Goal: Task Accomplishment & Management: Use online tool/utility

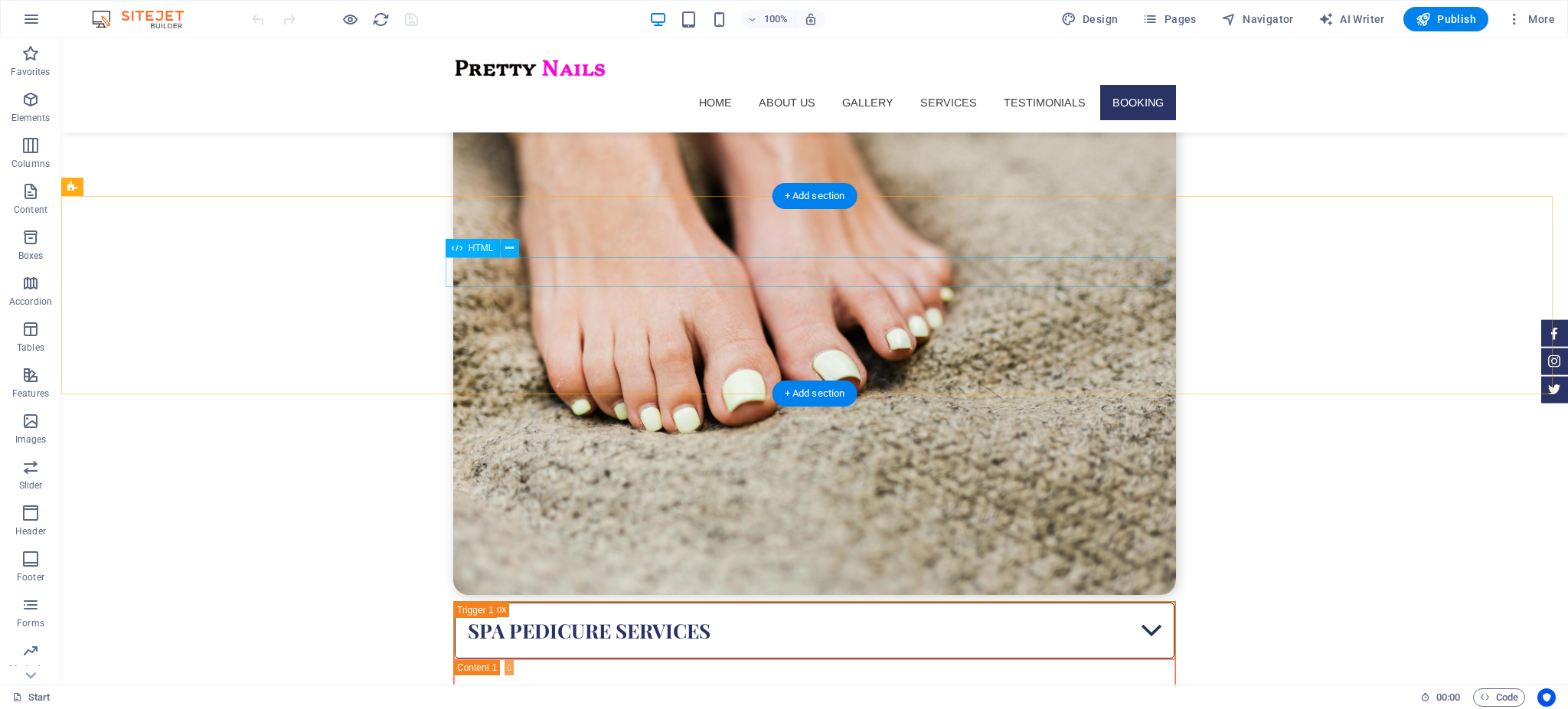
scroll to position [7067, 0]
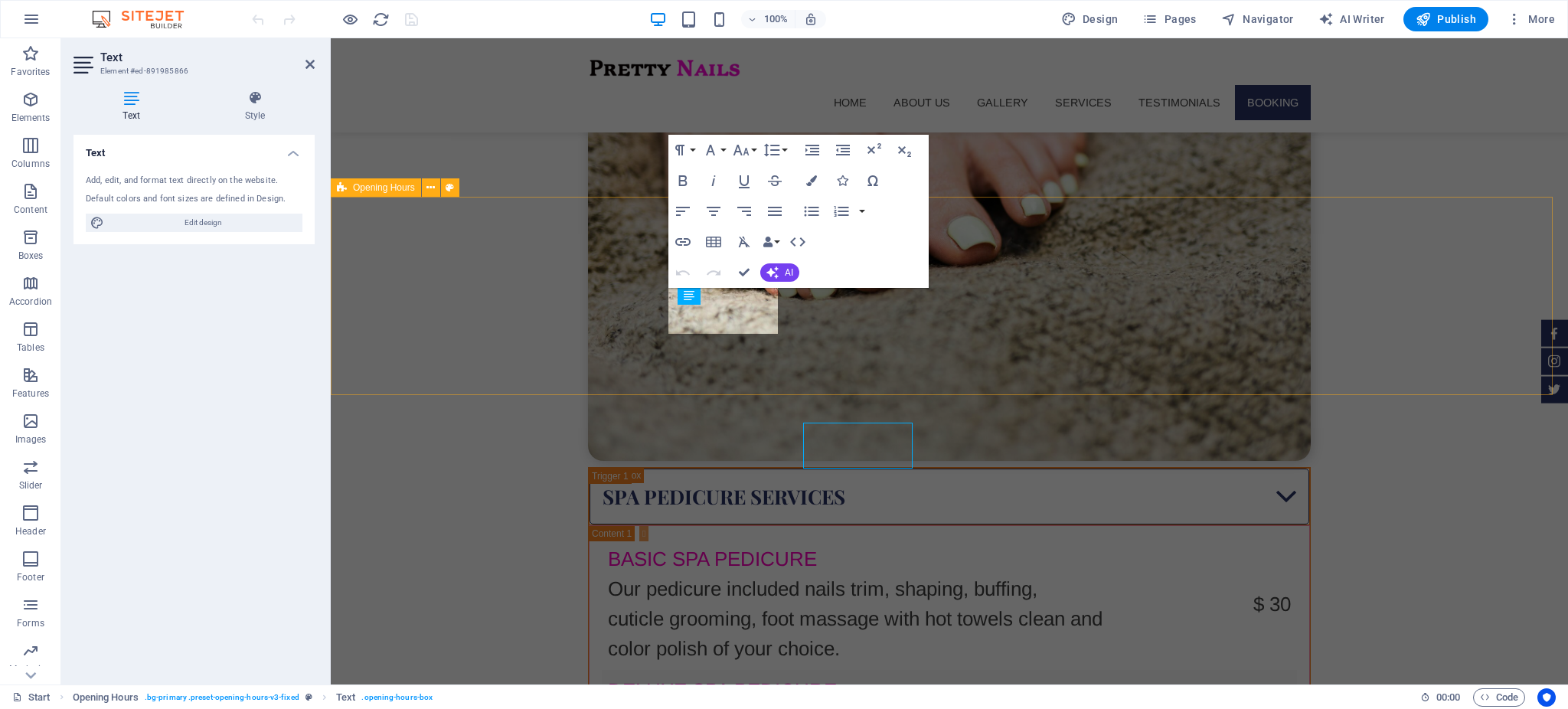
scroll to position [6932, 0]
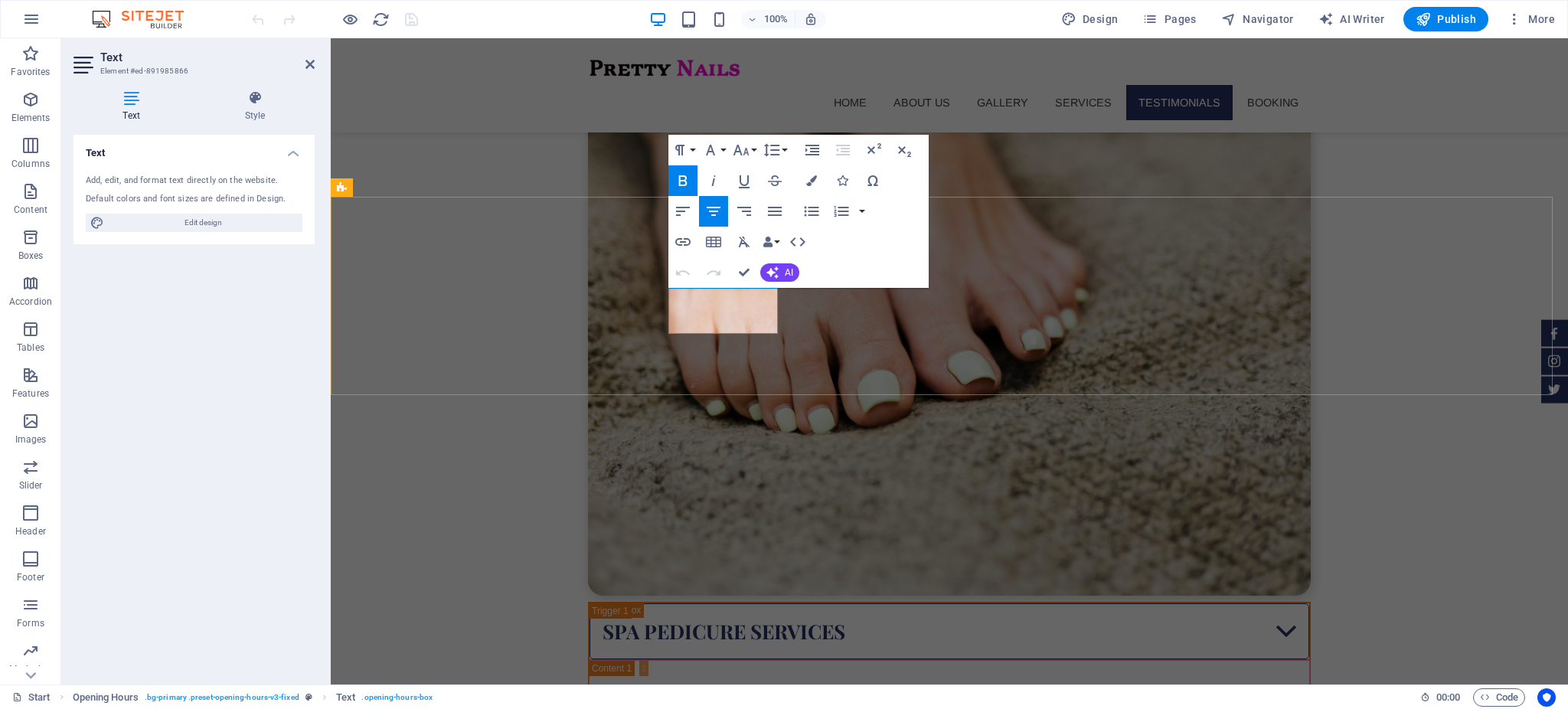
copy p "09:00 - 19:30"
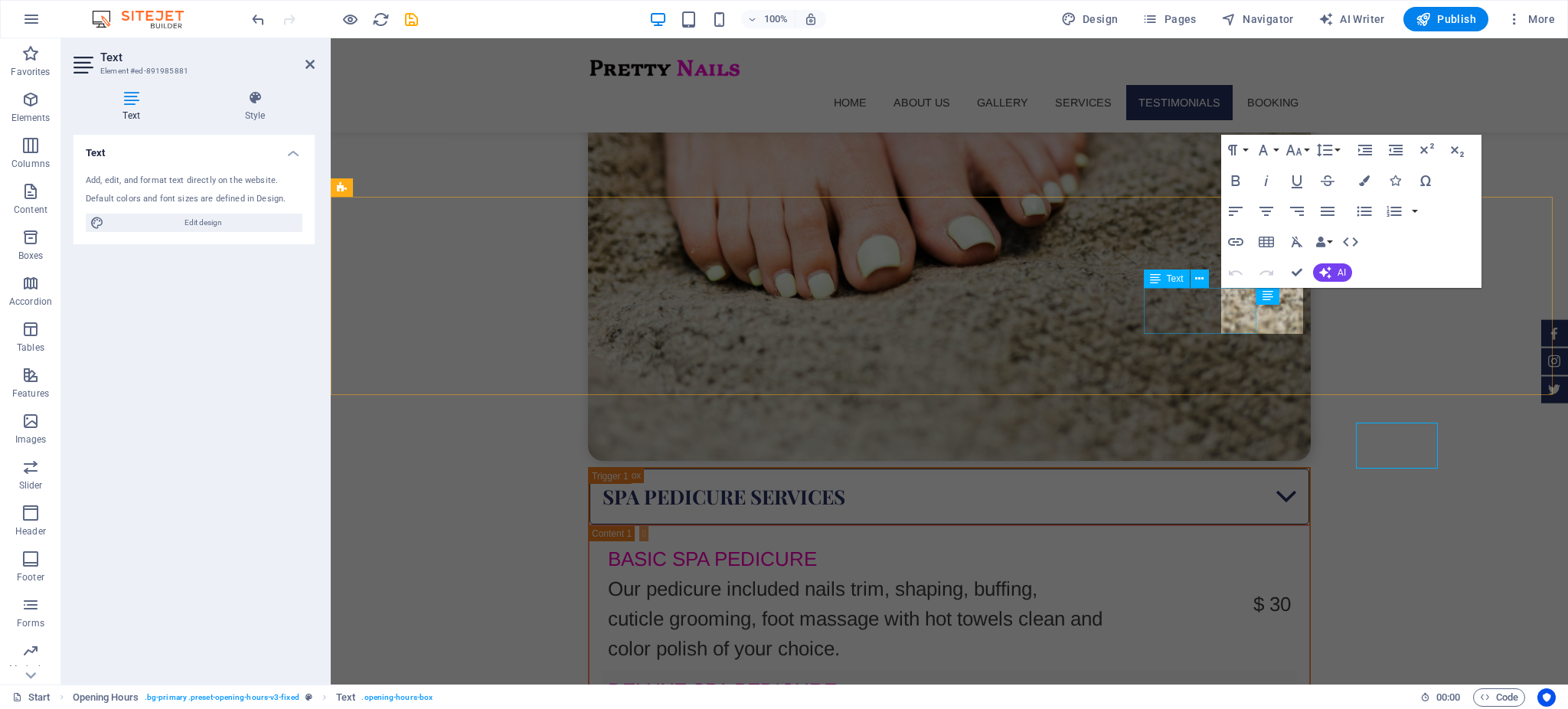
scroll to position [6932, 0]
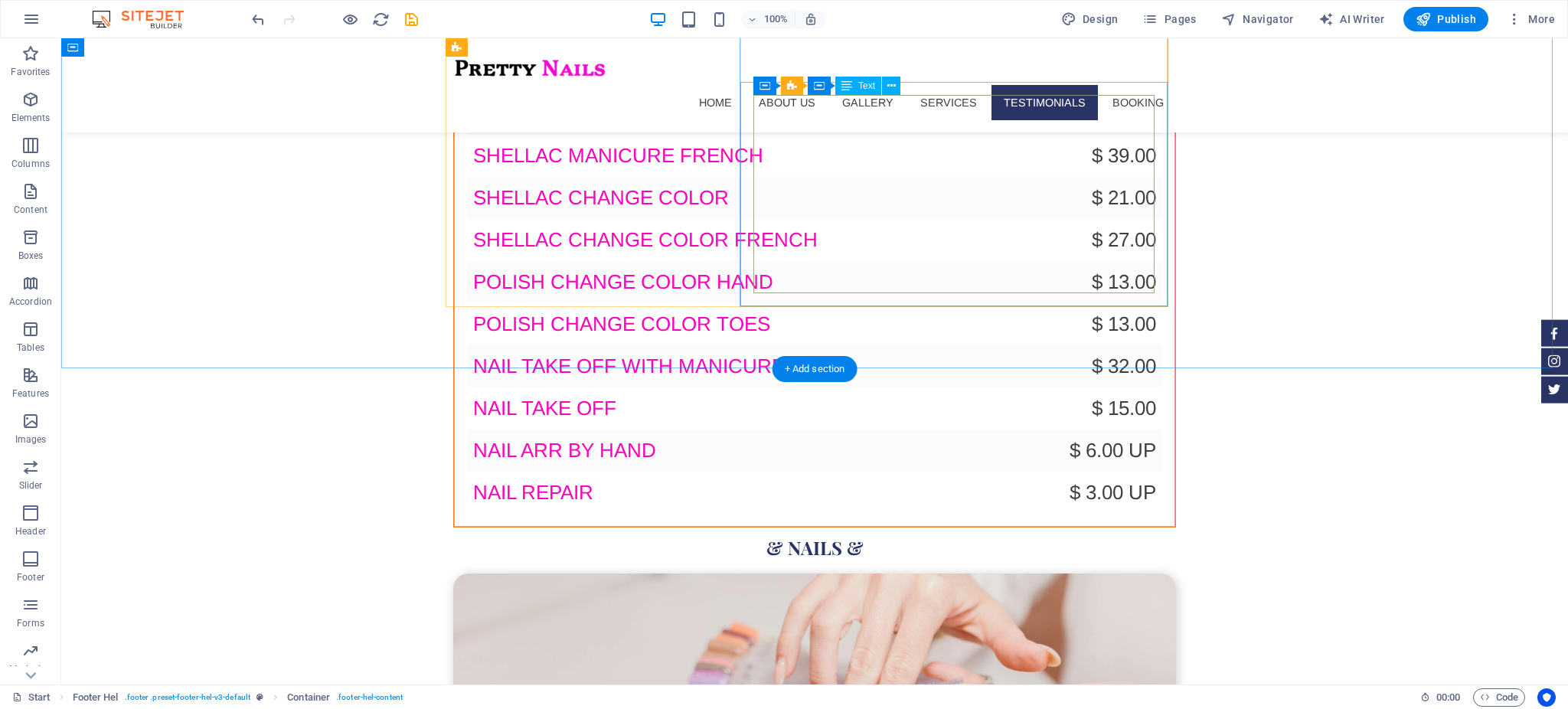
scroll to position [4798, 0]
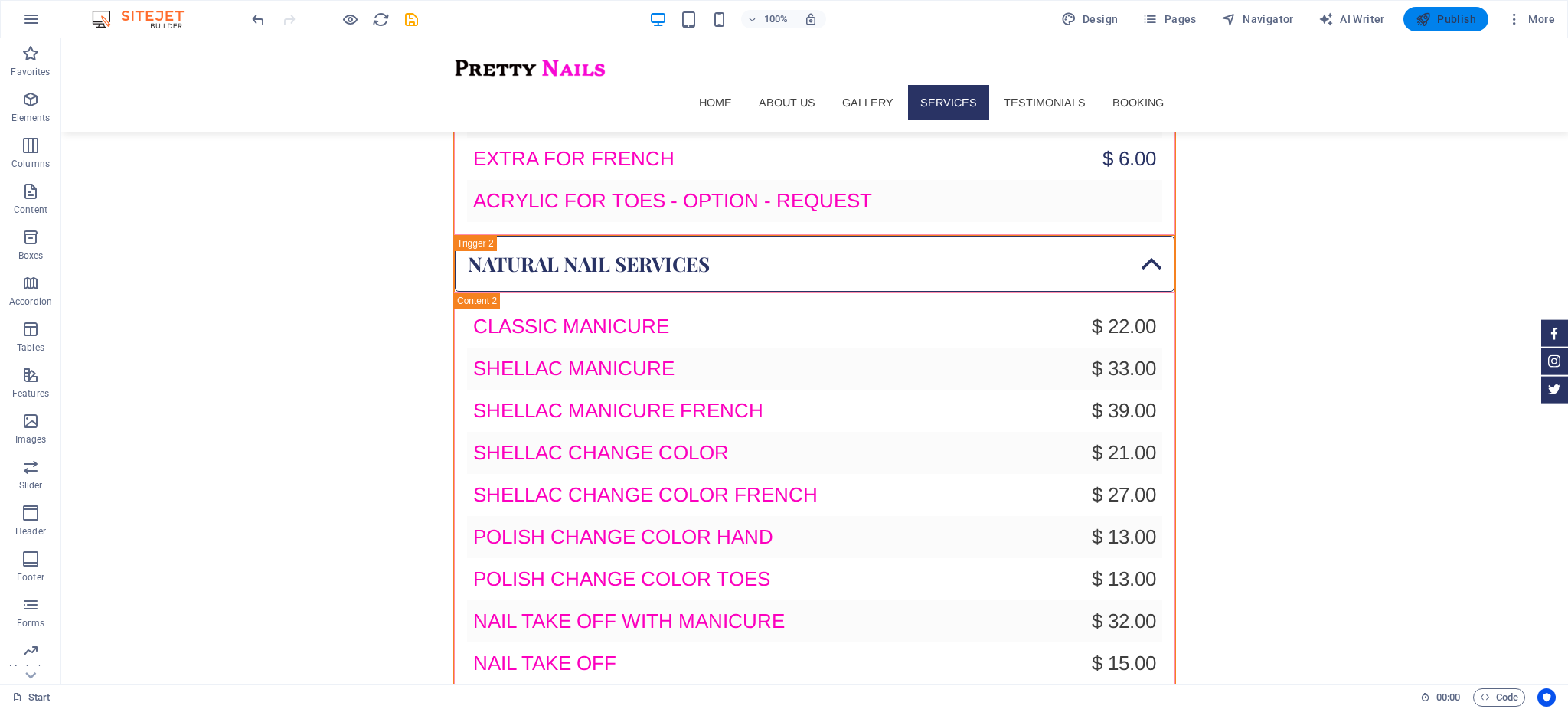
click at [1442, 22] on span "Publish" at bounding box center [1446, 20] width 60 height 16
checkbox input "false"
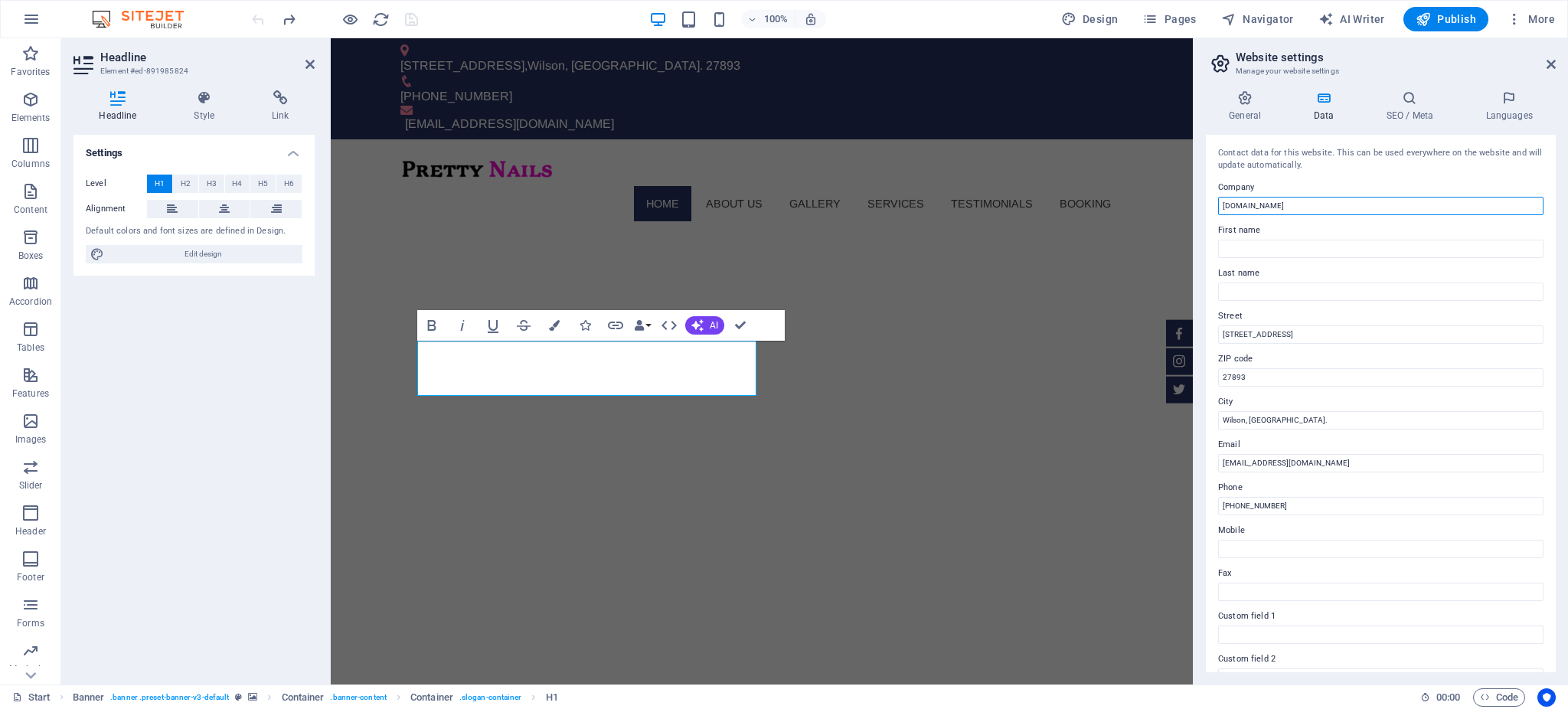
click at [1294, 212] on input "[DOMAIN_NAME]" at bounding box center [1380, 206] width 325 height 19
type input "prettynails"
click at [1232, 110] on h4 "General" at bounding box center [1248, 106] width 84 height 32
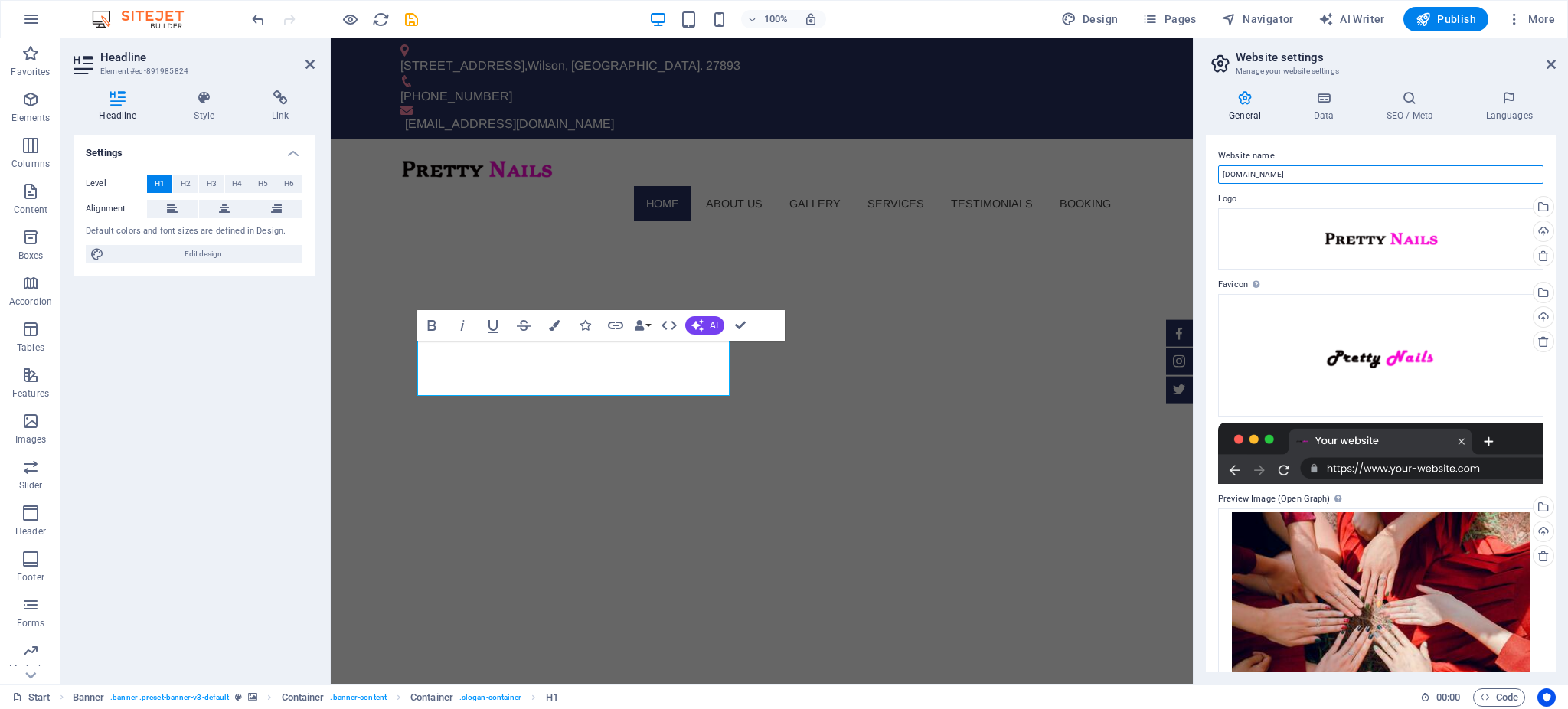
drag, startPoint x: 1305, startPoint y: 171, endPoint x: 1258, endPoint y: 175, distance: 47.2
click at [1258, 175] on input "prettynails.onl.io.vn" at bounding box center [1380, 174] width 325 height 19
type input "prettynails-nc.com"
click at [1376, 602] on div "Drag files here, click to choose files or select files from Files or our free s…" at bounding box center [1380, 611] width 325 height 207
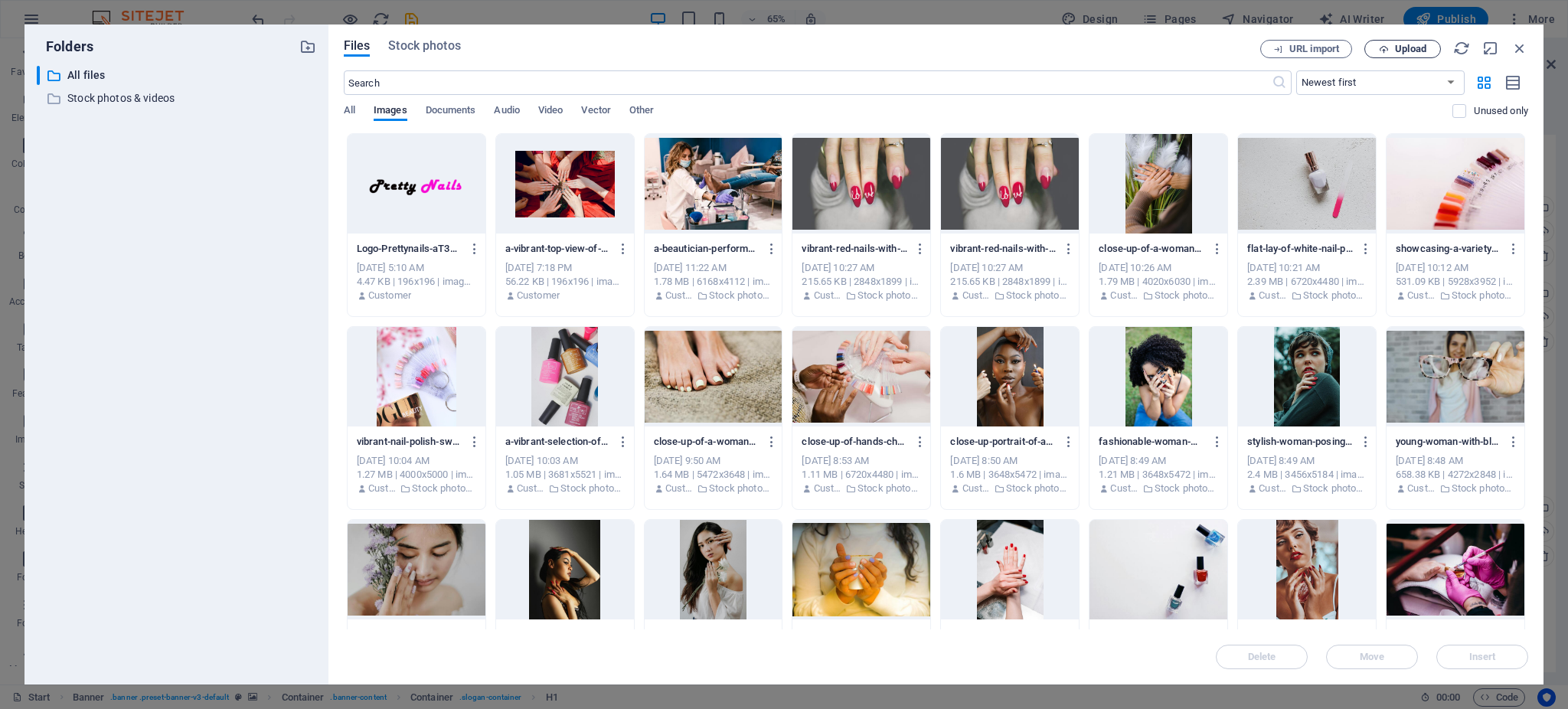
click at [1419, 45] on span "Upload" at bounding box center [1411, 49] width 31 height 9
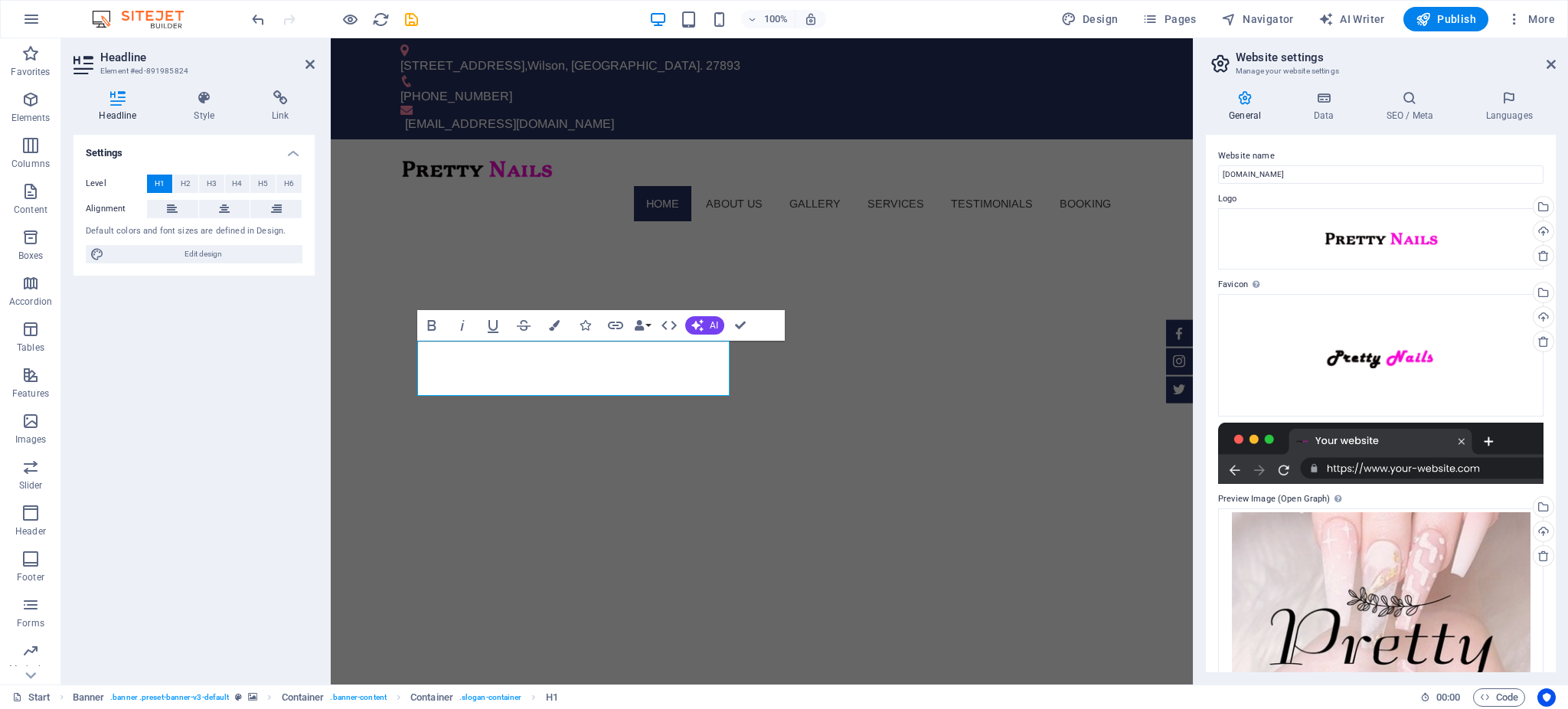
scroll to position [153, 0]
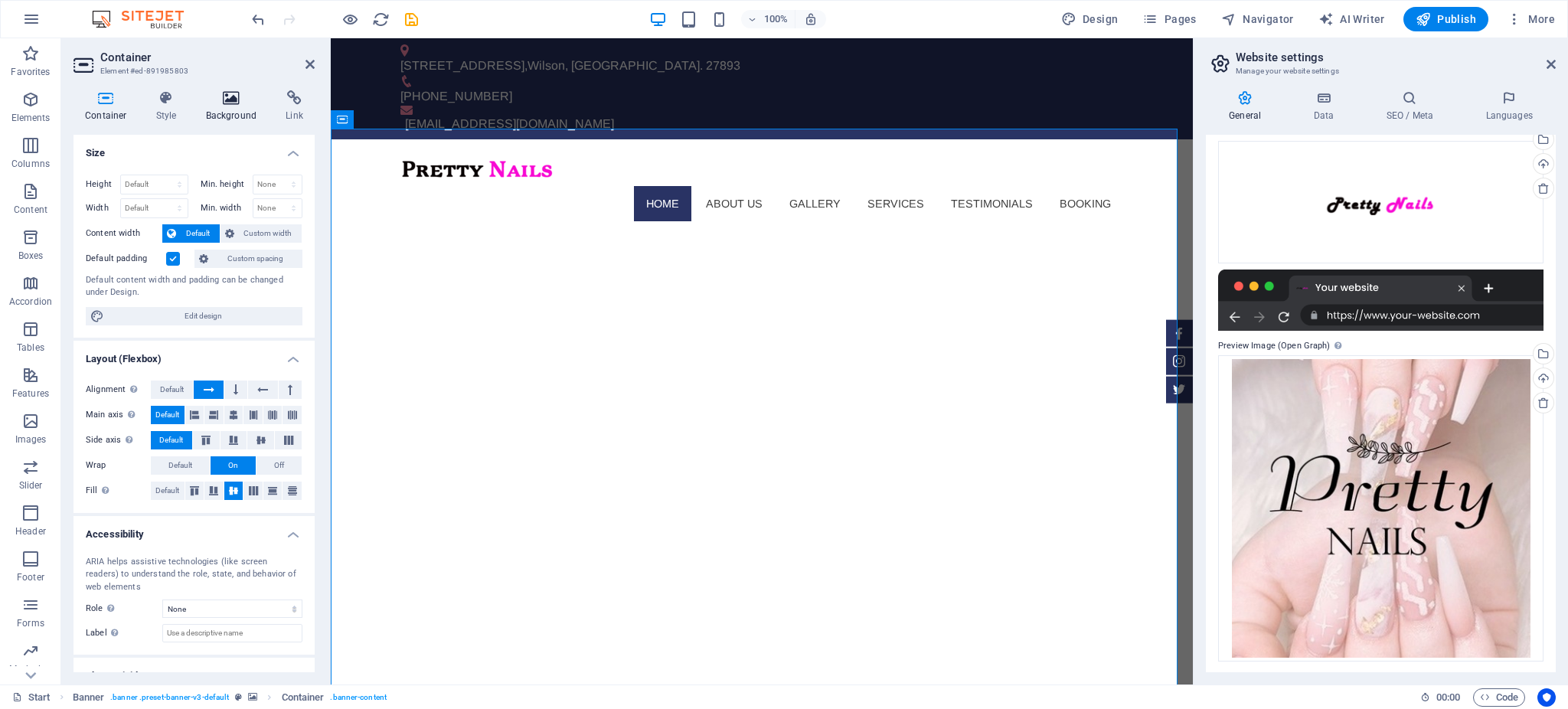
click at [223, 98] on icon at bounding box center [231, 98] width 74 height 16
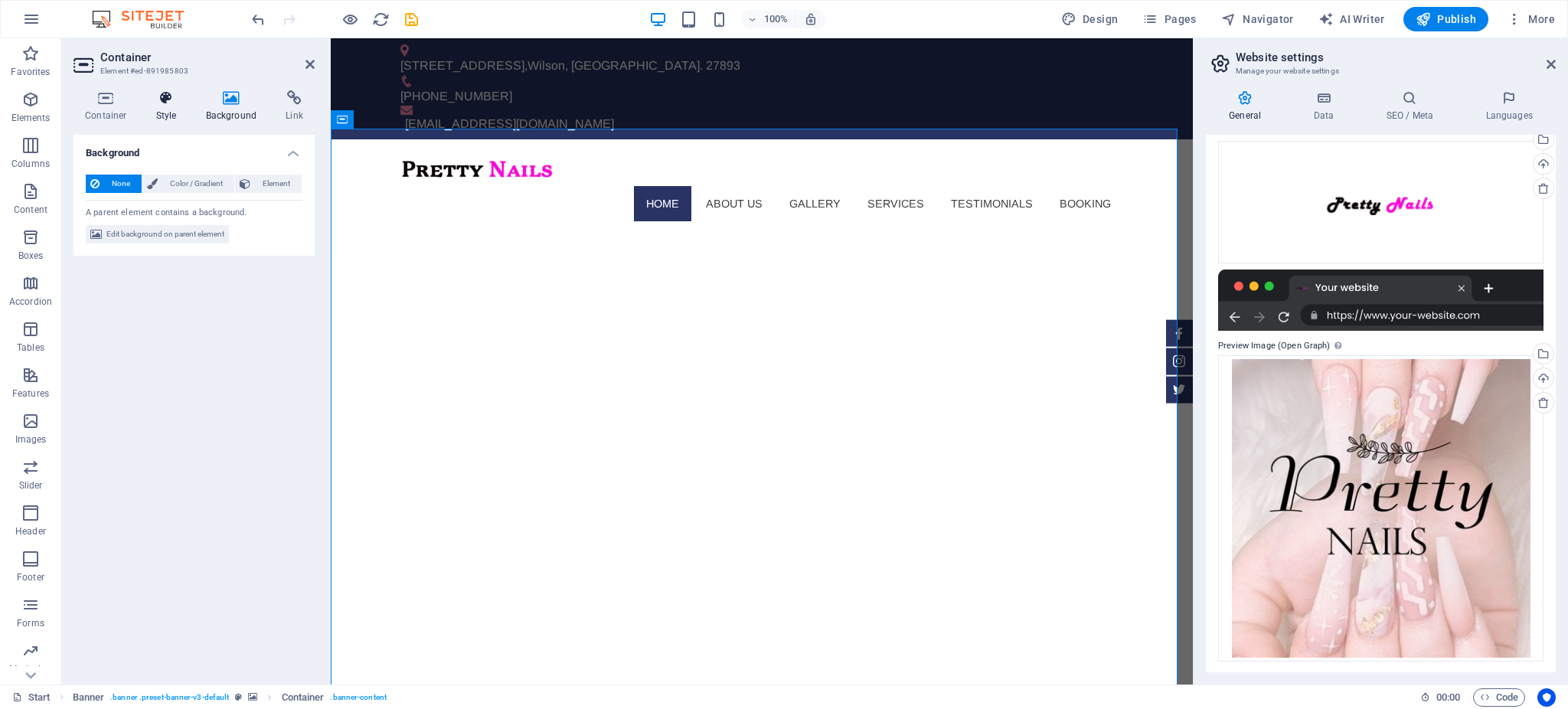
click at [159, 110] on h4 "Style" at bounding box center [169, 106] width 50 height 32
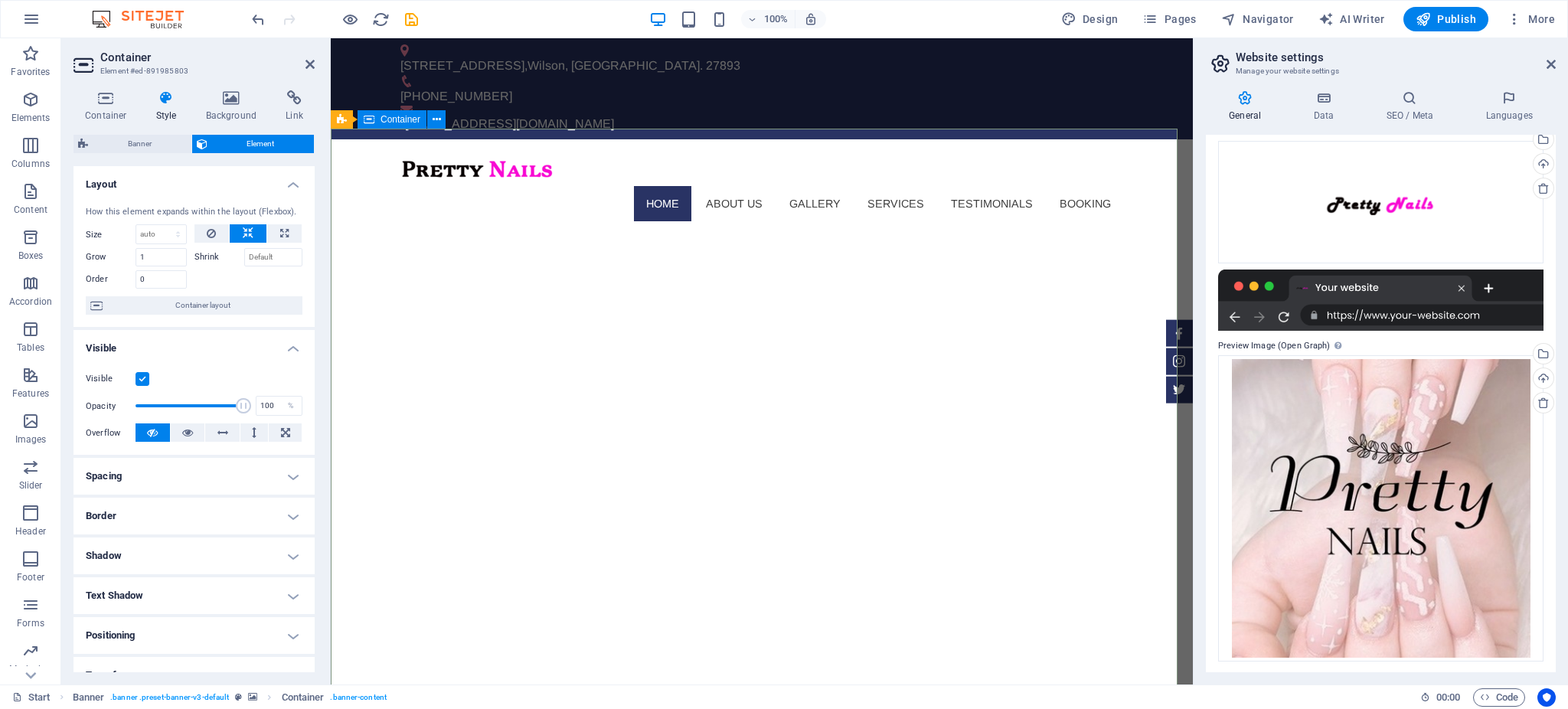
click at [102, 101] on icon at bounding box center [105, 98] width 65 height 16
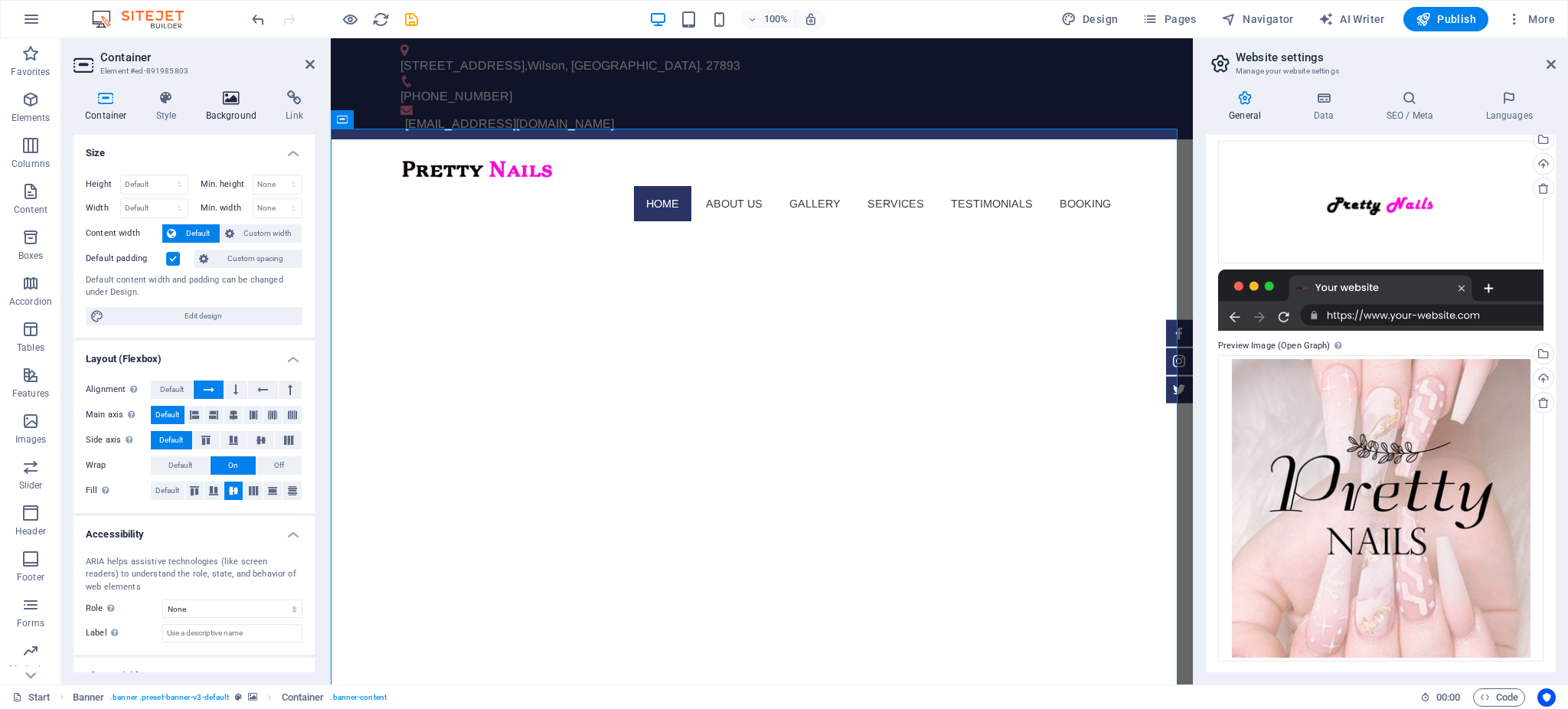
click at [210, 111] on h4 "Background" at bounding box center [234, 106] width 80 height 32
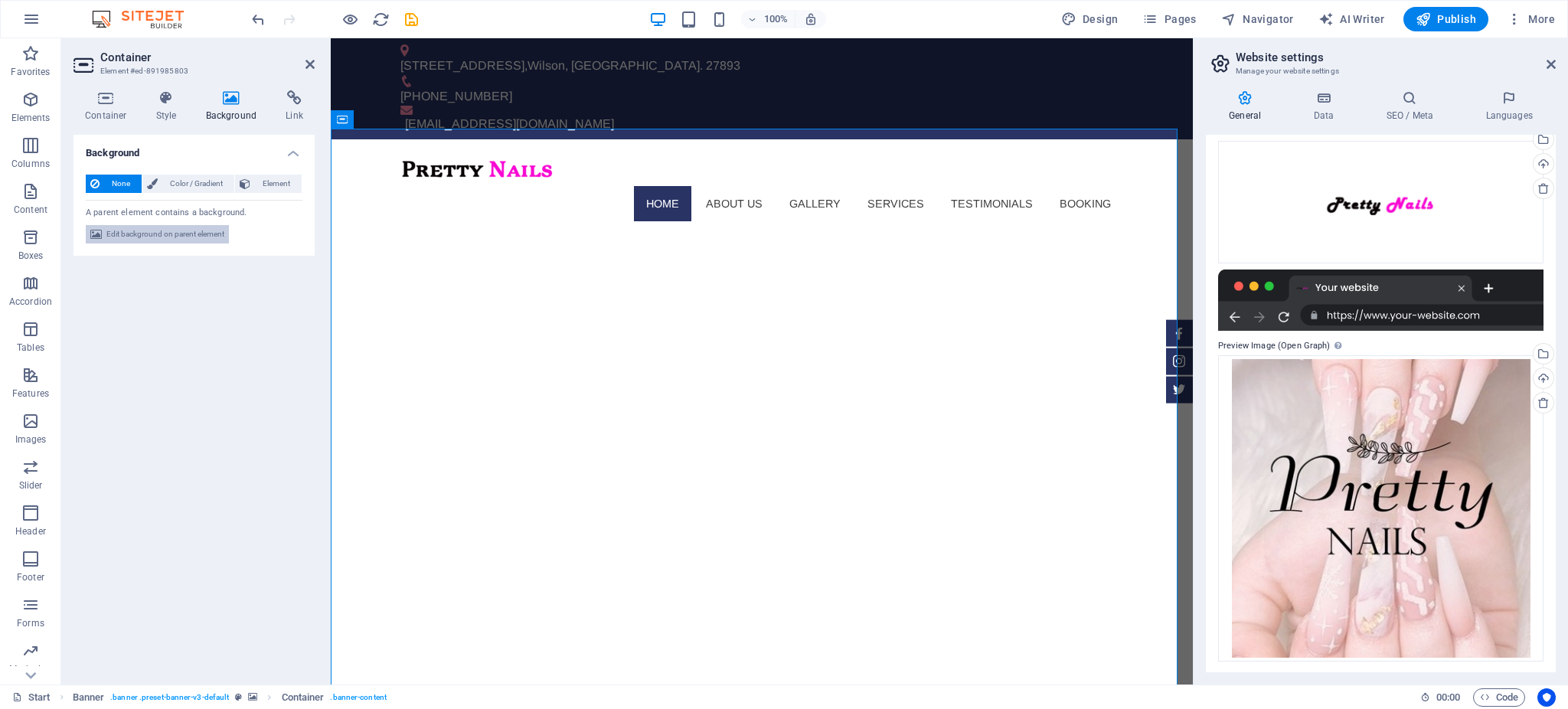
click at [191, 240] on span "Edit background on parent element" at bounding box center [165, 234] width 118 height 19
select select "fade"
select select "ms"
select select "s"
select select "ondemand"
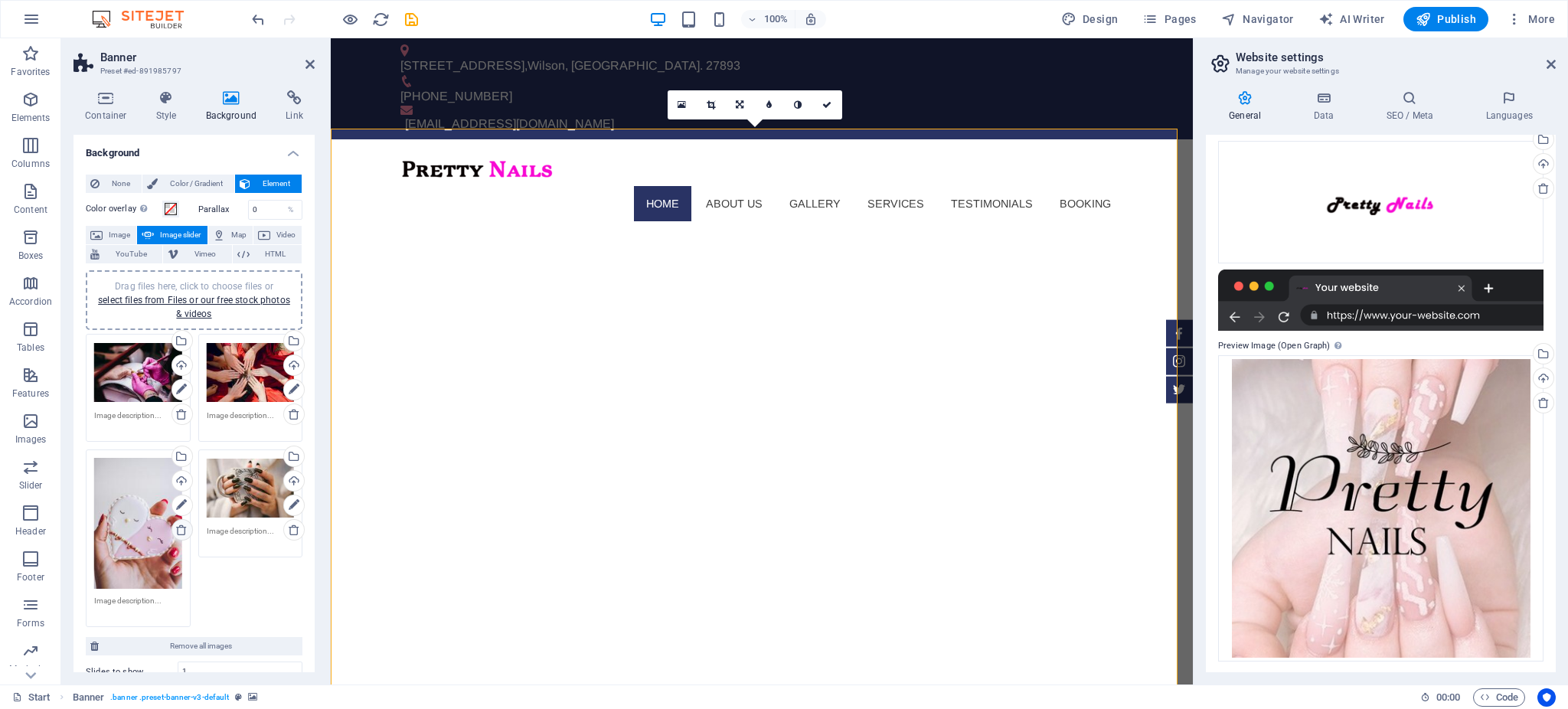
click at [179, 527] on icon at bounding box center [181, 530] width 13 height 13
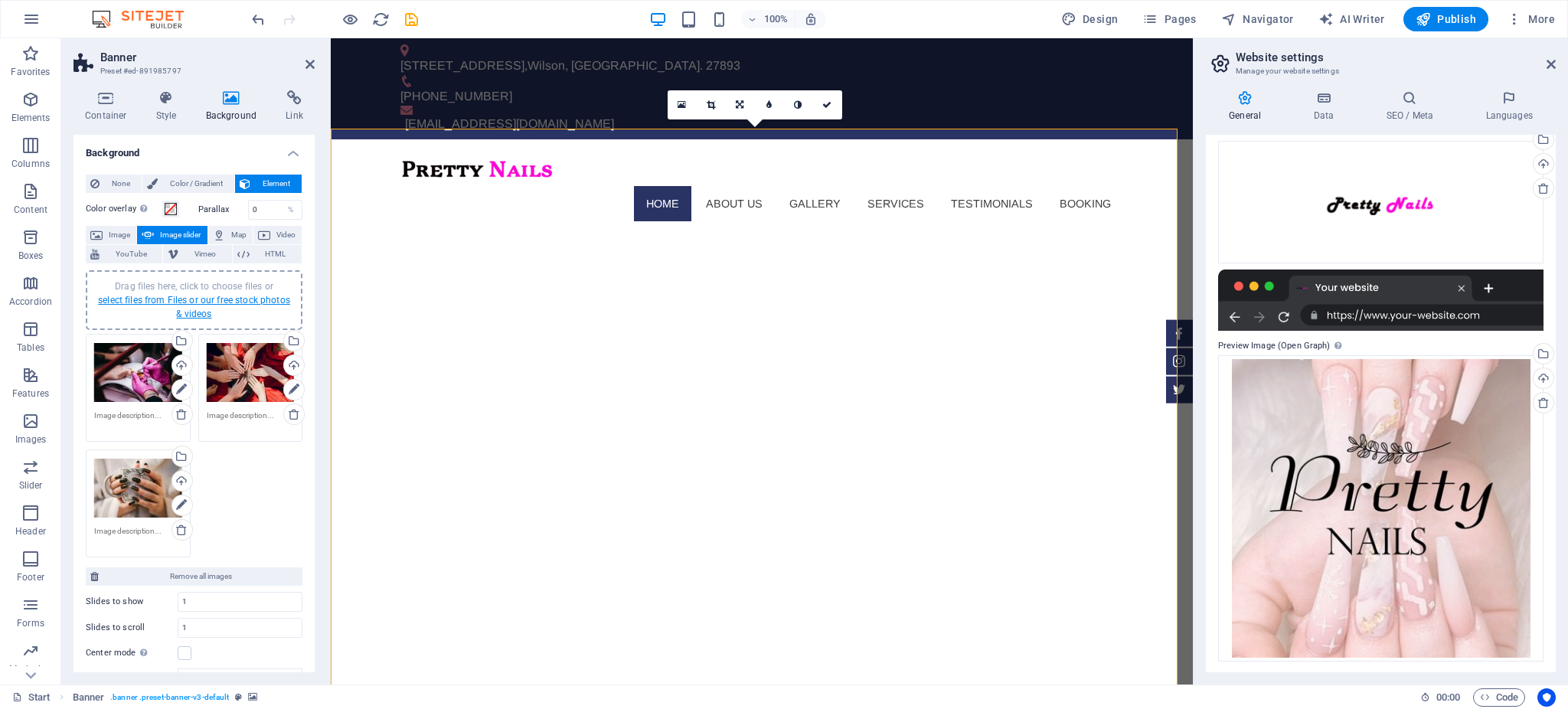
click at [214, 301] on link "select files from Files or our free stock photos & videos" at bounding box center [193, 306] width 192 height 24
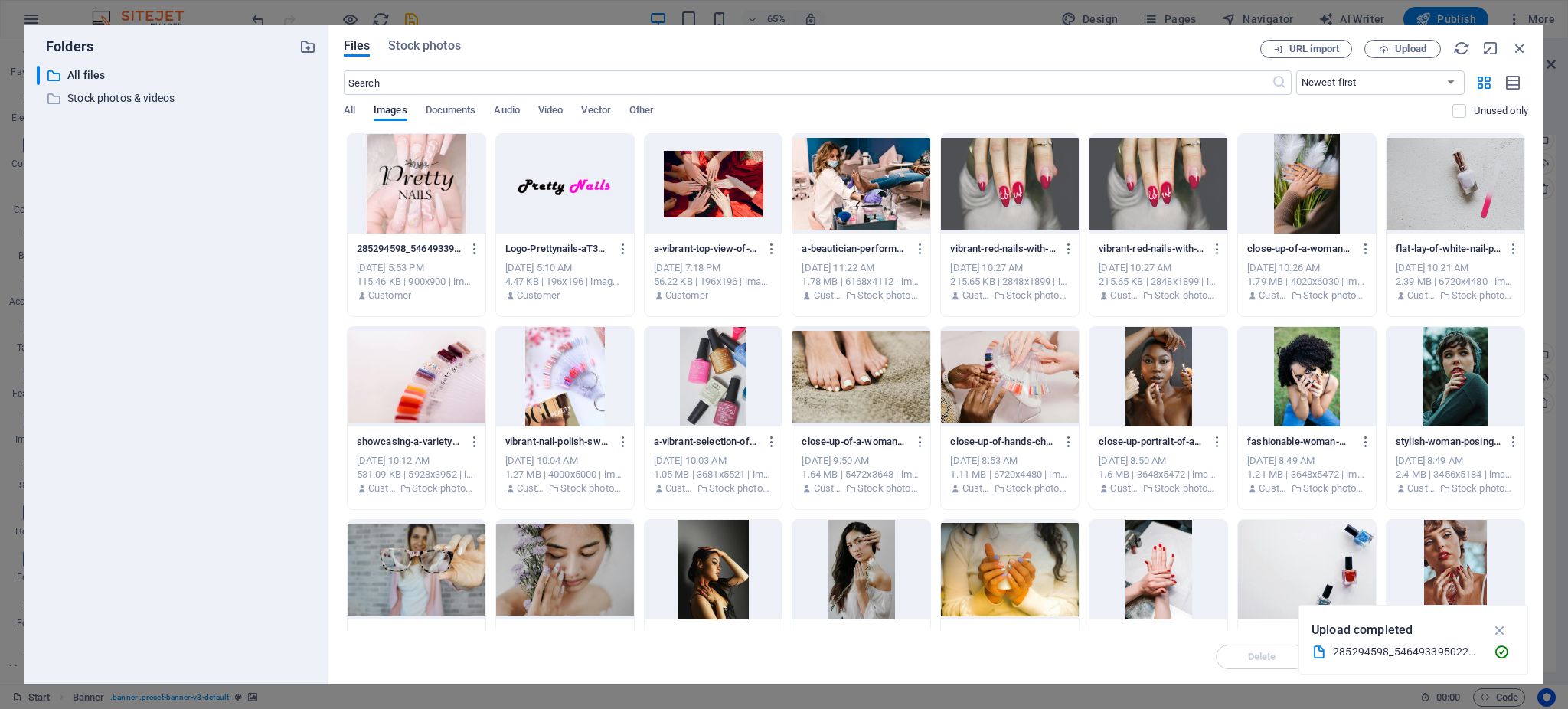
click at [694, 181] on div at bounding box center [713, 183] width 138 height 99
click at [694, 181] on div "1" at bounding box center [713, 183] width 138 height 99
click at [694, 181] on div at bounding box center [713, 183] width 138 height 99
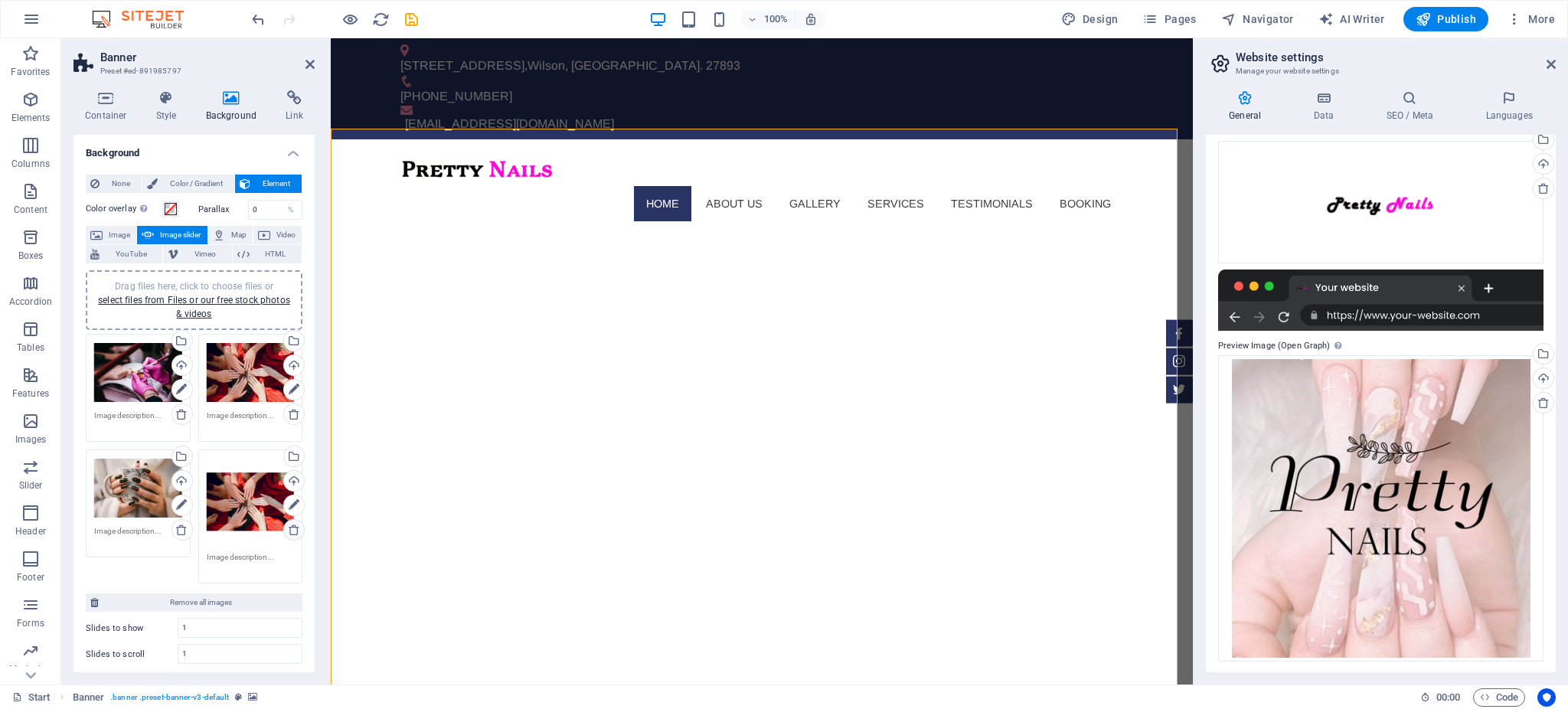
click at [288, 527] on icon at bounding box center [294, 530] width 13 height 13
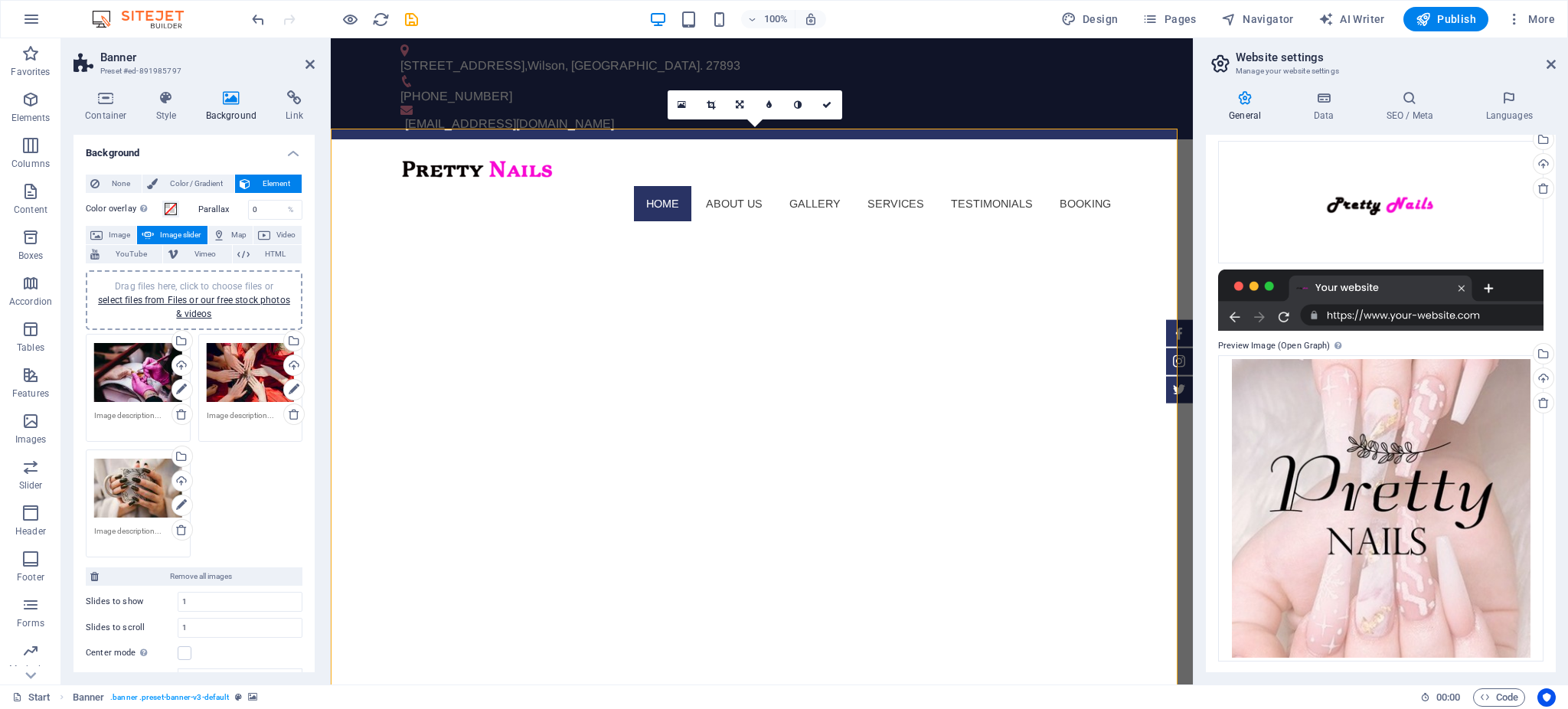
click at [245, 493] on div "Drag files here, click to choose files or select files from Files or our free s…" at bounding box center [194, 445] width 224 height 231
click at [211, 304] on div "Drag files here, click to choose files or select files from Files or our free s…" at bounding box center [193, 299] width 198 height 41
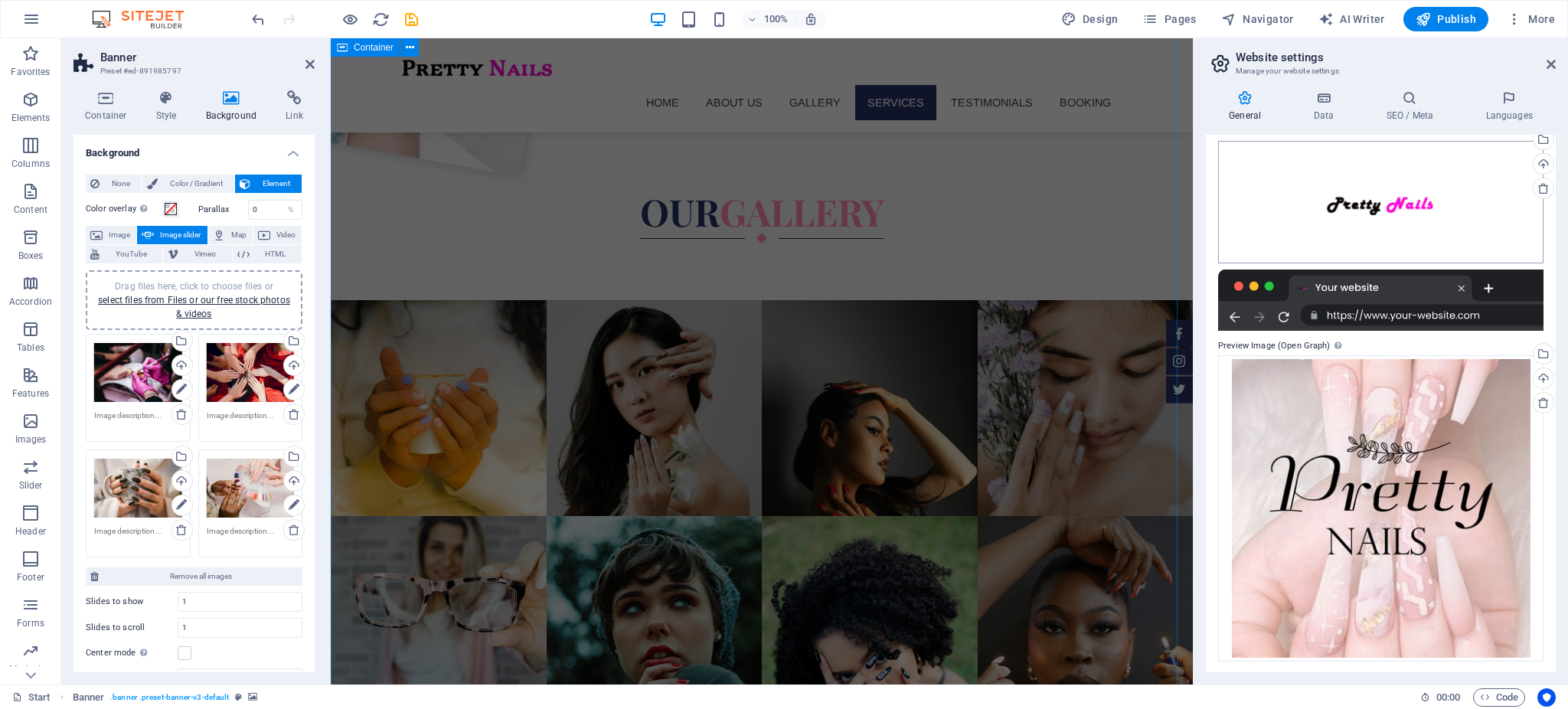
scroll to position [3435, 0]
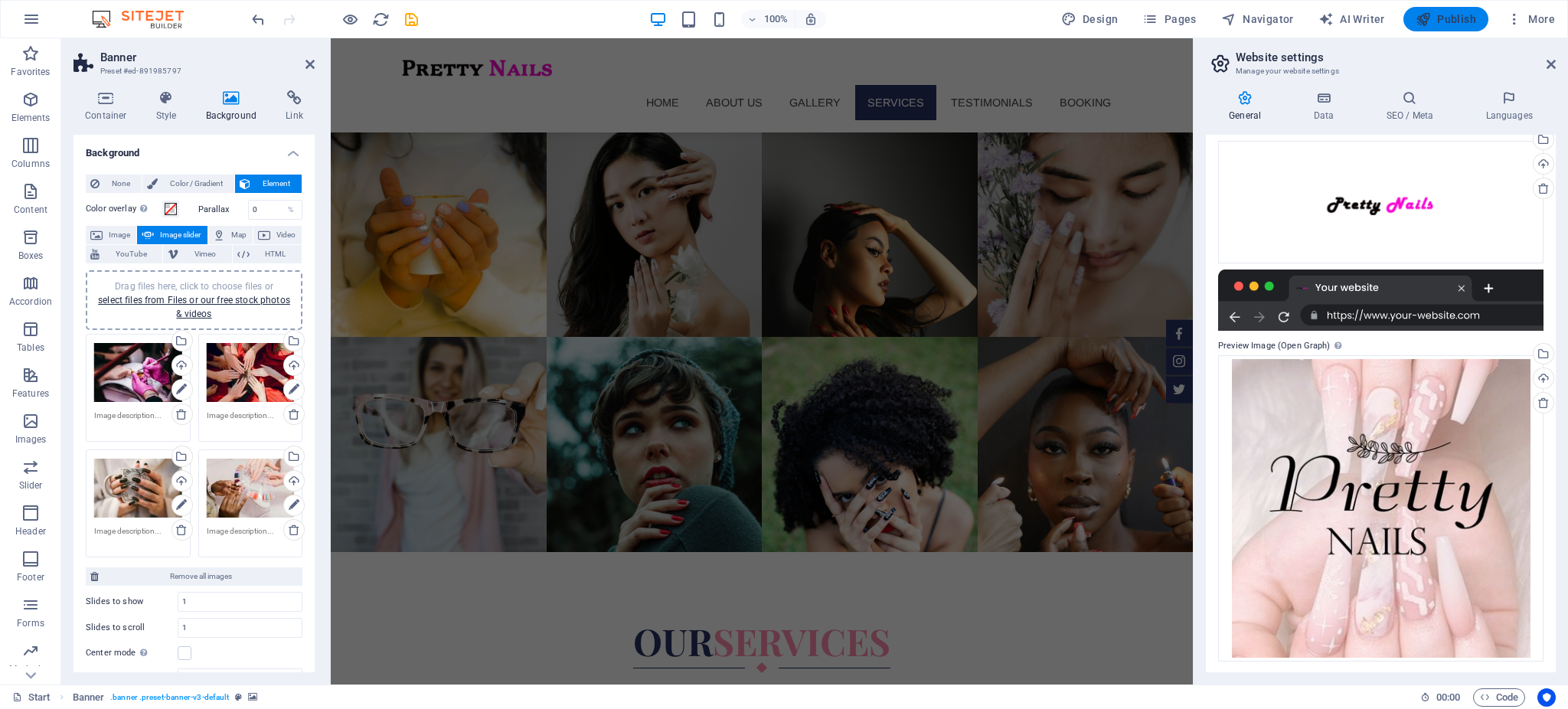
click at [1438, 16] on span "Publish" at bounding box center [1446, 20] width 60 height 16
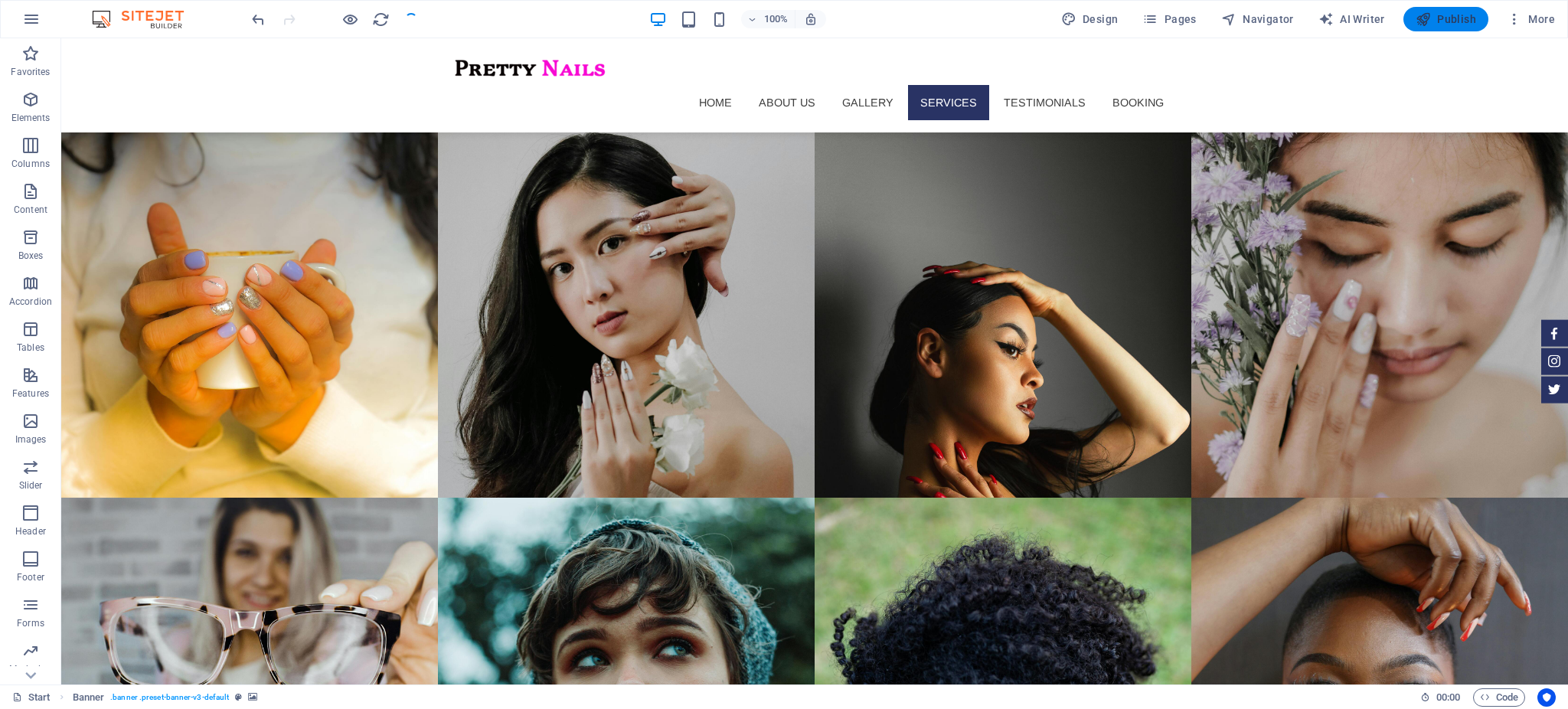
checkbox input "false"
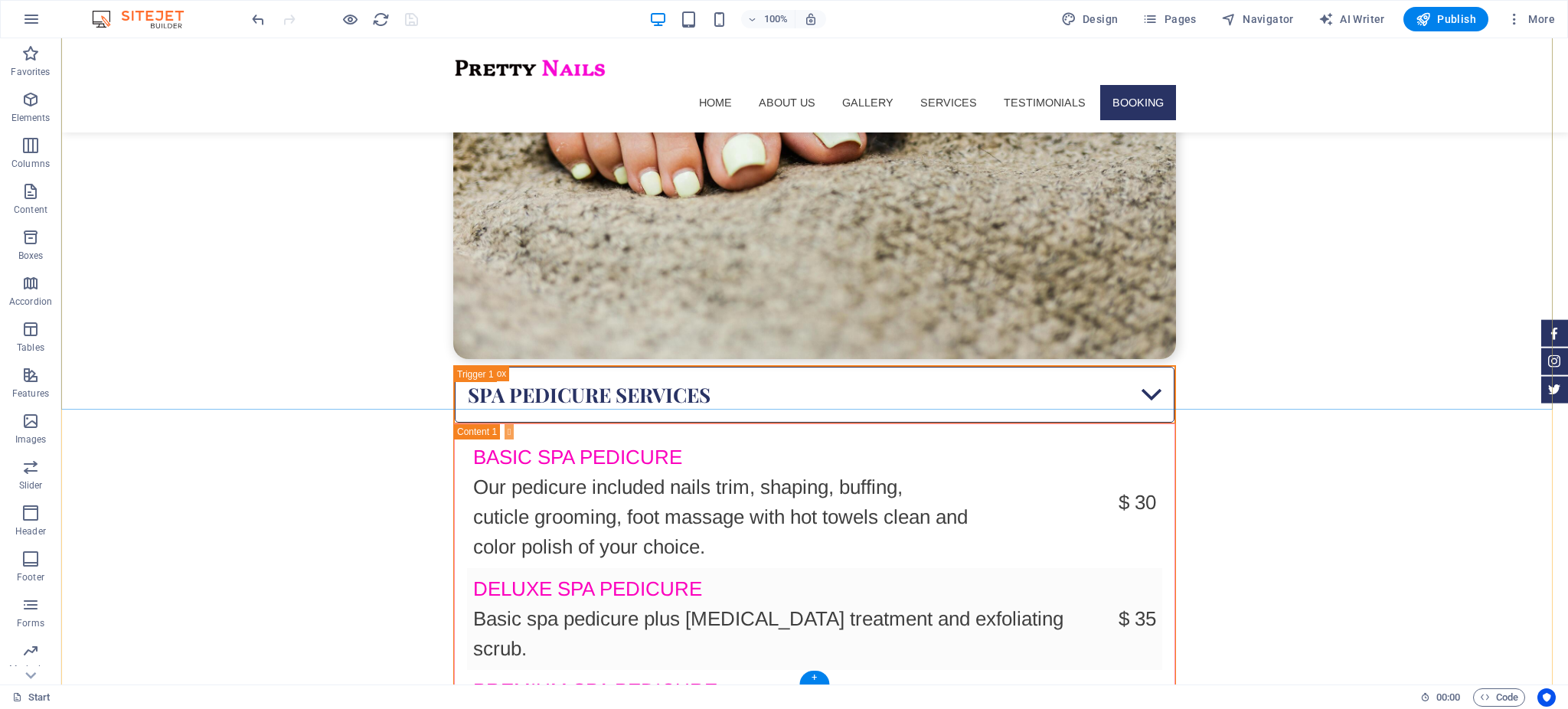
scroll to position [7589, 0]
